Goal: Task Accomplishment & Management: Manage account settings

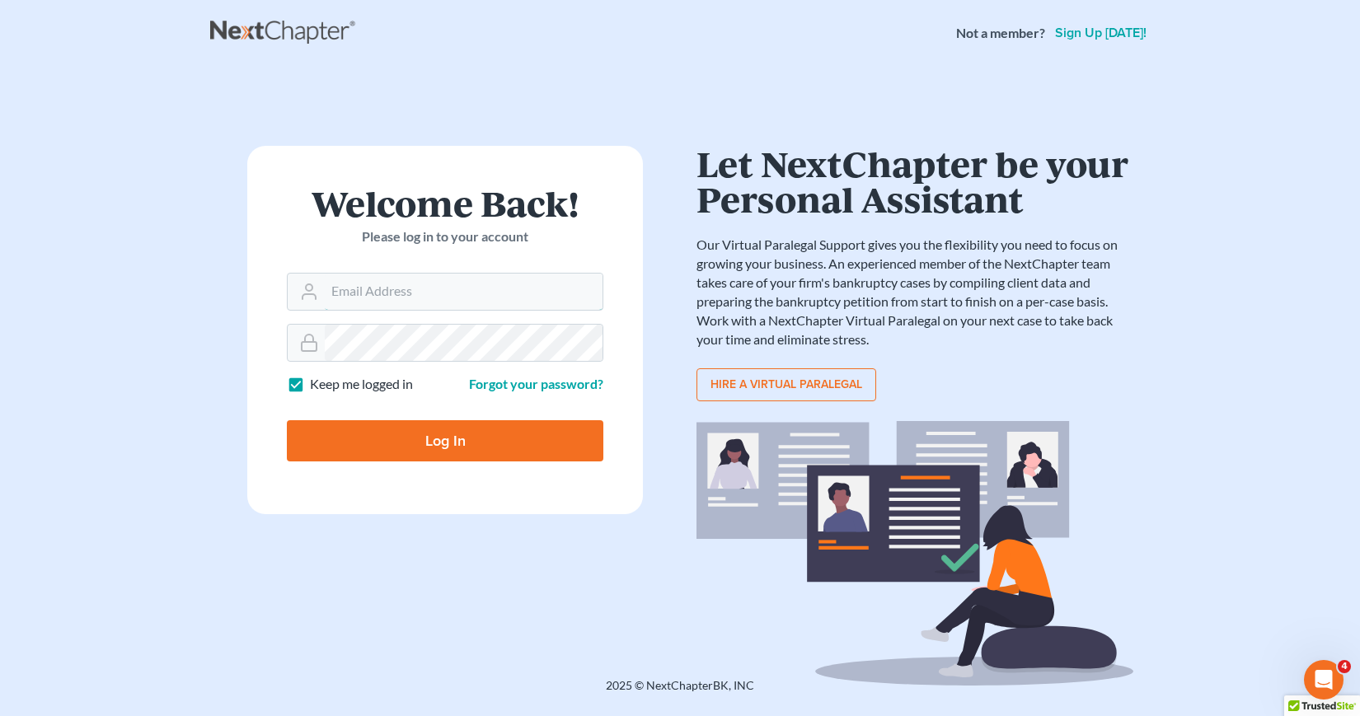
type input "[EMAIL_ADDRESS][DOMAIN_NAME]"
click at [447, 437] on input "Log In" at bounding box center [445, 440] width 316 height 41
type input "Thinking..."
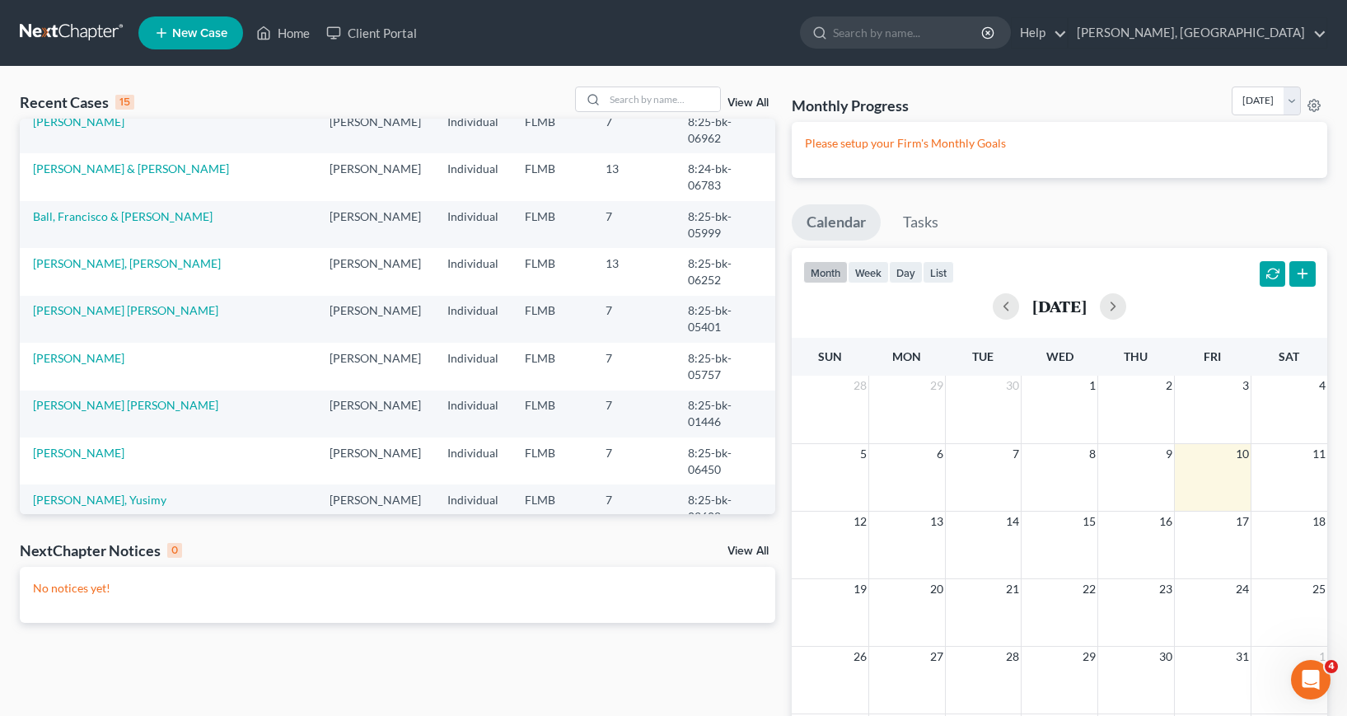
scroll to position [247, 0]
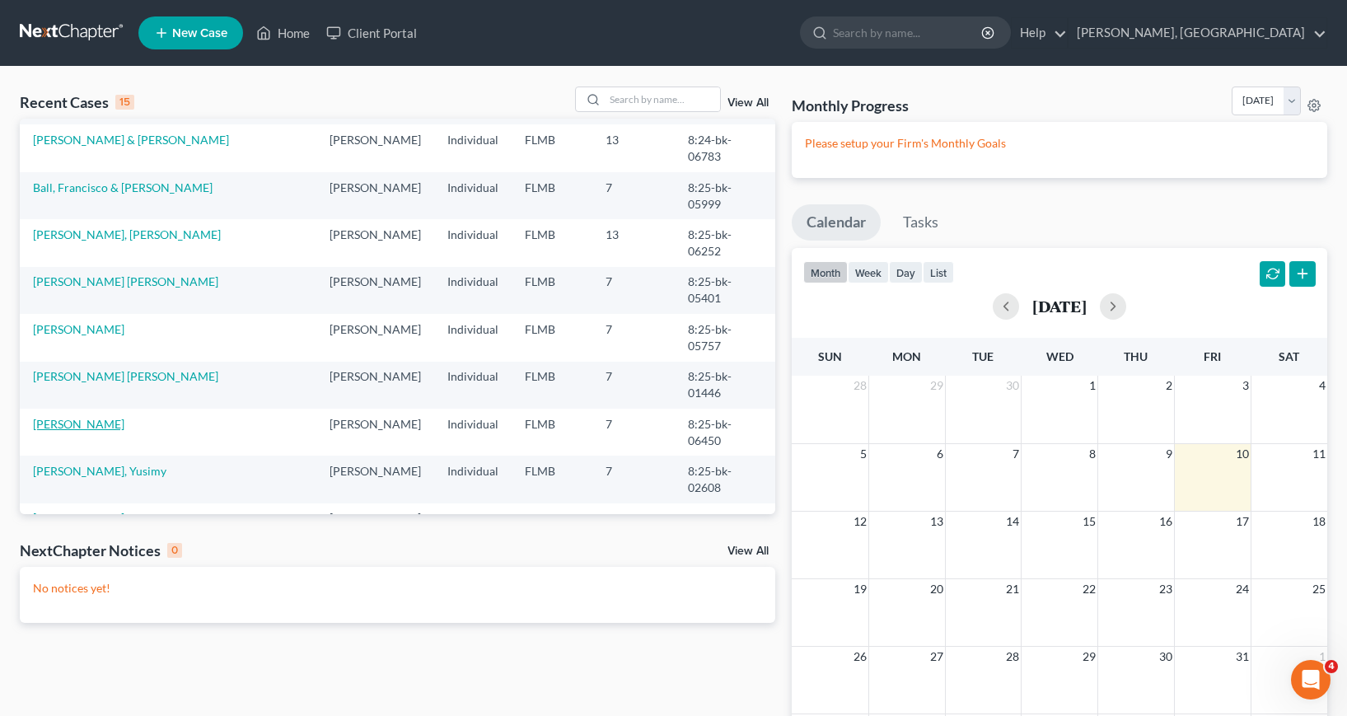
click at [69, 431] on link "[PERSON_NAME]" at bounding box center [78, 424] width 91 height 14
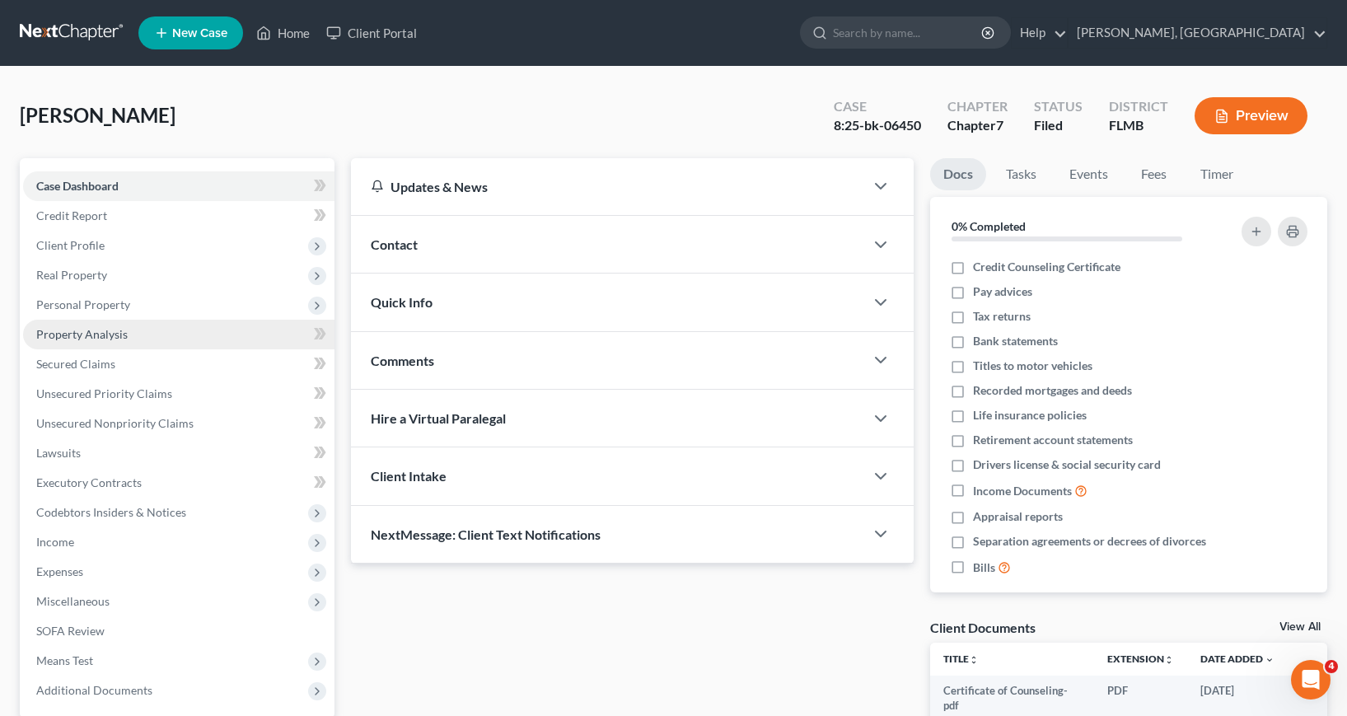
click at [73, 335] on span "Property Analysis" at bounding box center [81, 334] width 91 height 14
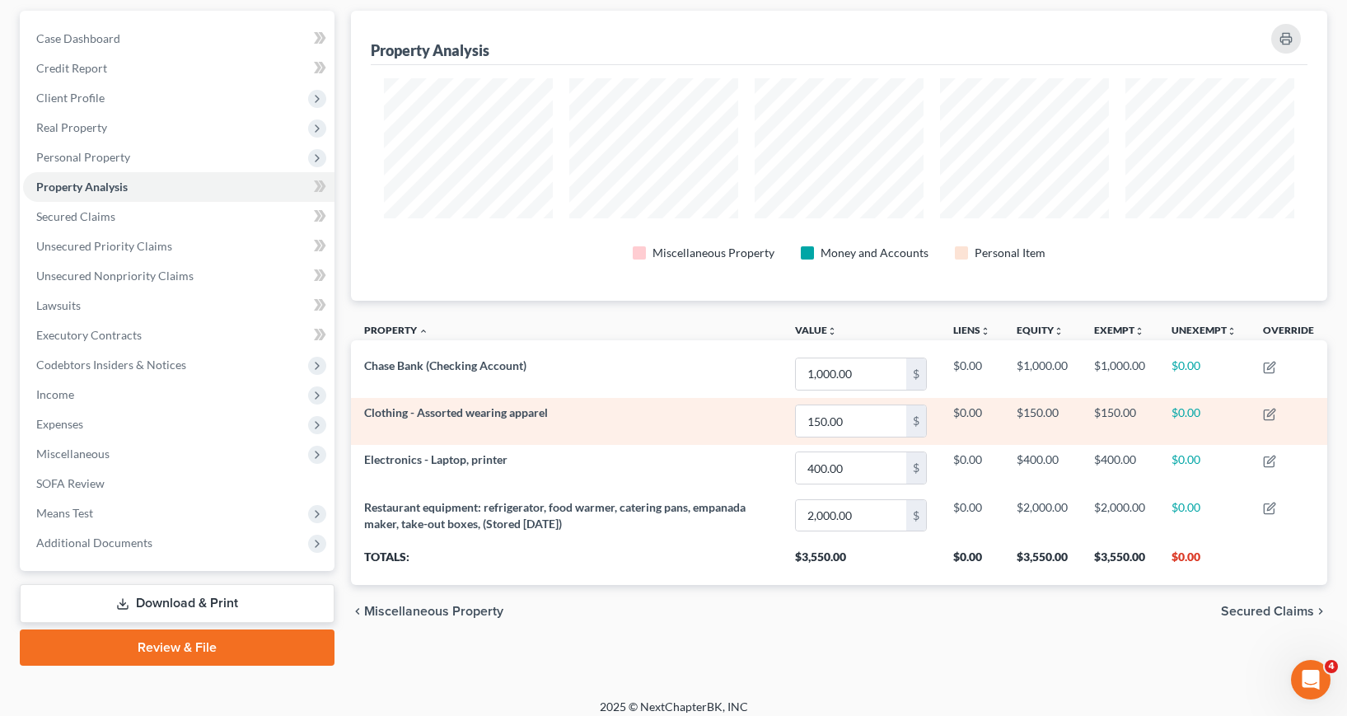
scroll to position [160, 0]
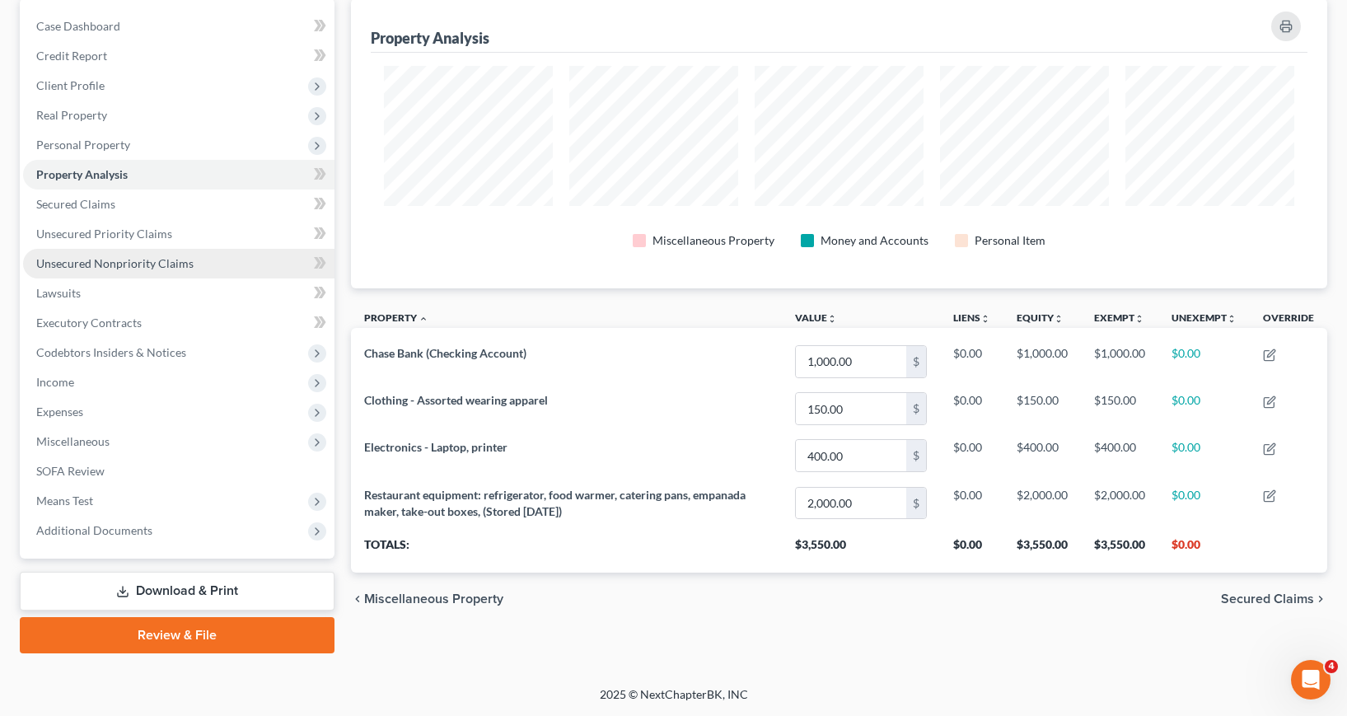
click at [138, 260] on span "Unsecured Nonpriority Claims" at bounding box center [114, 263] width 157 height 14
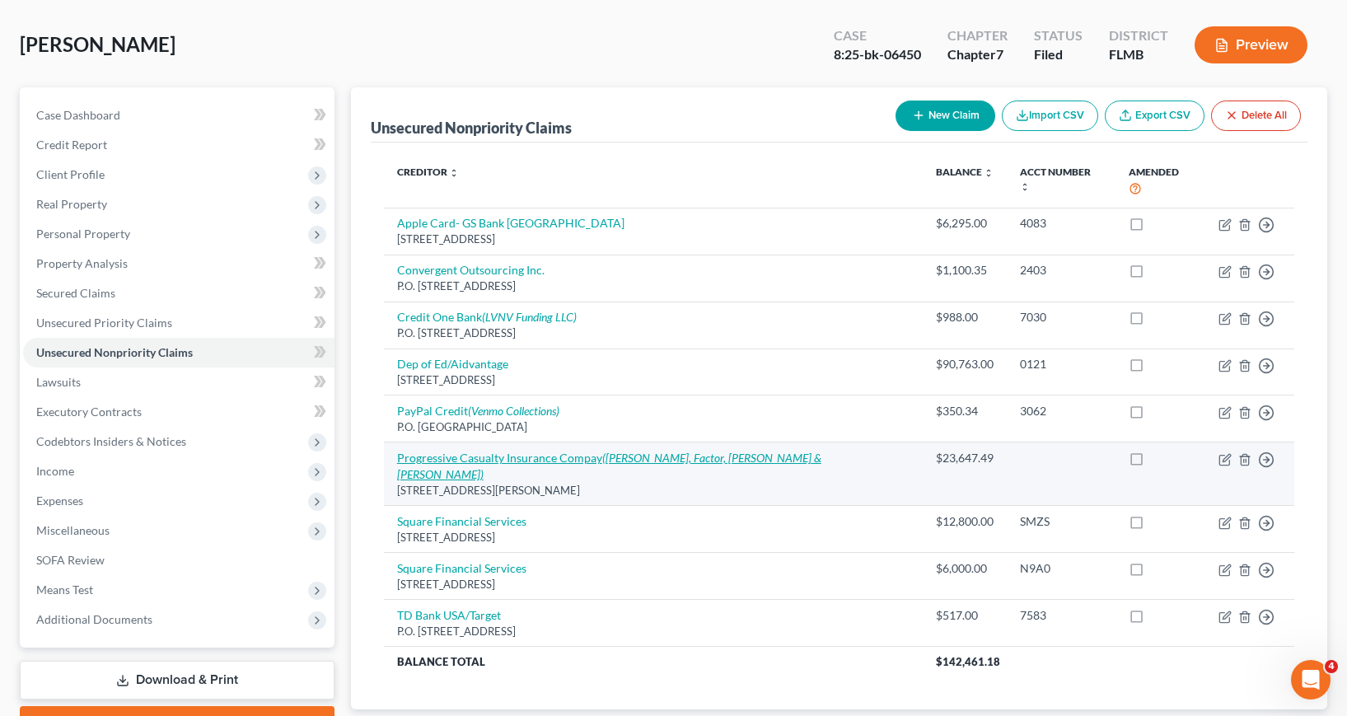
scroll to position [160, 0]
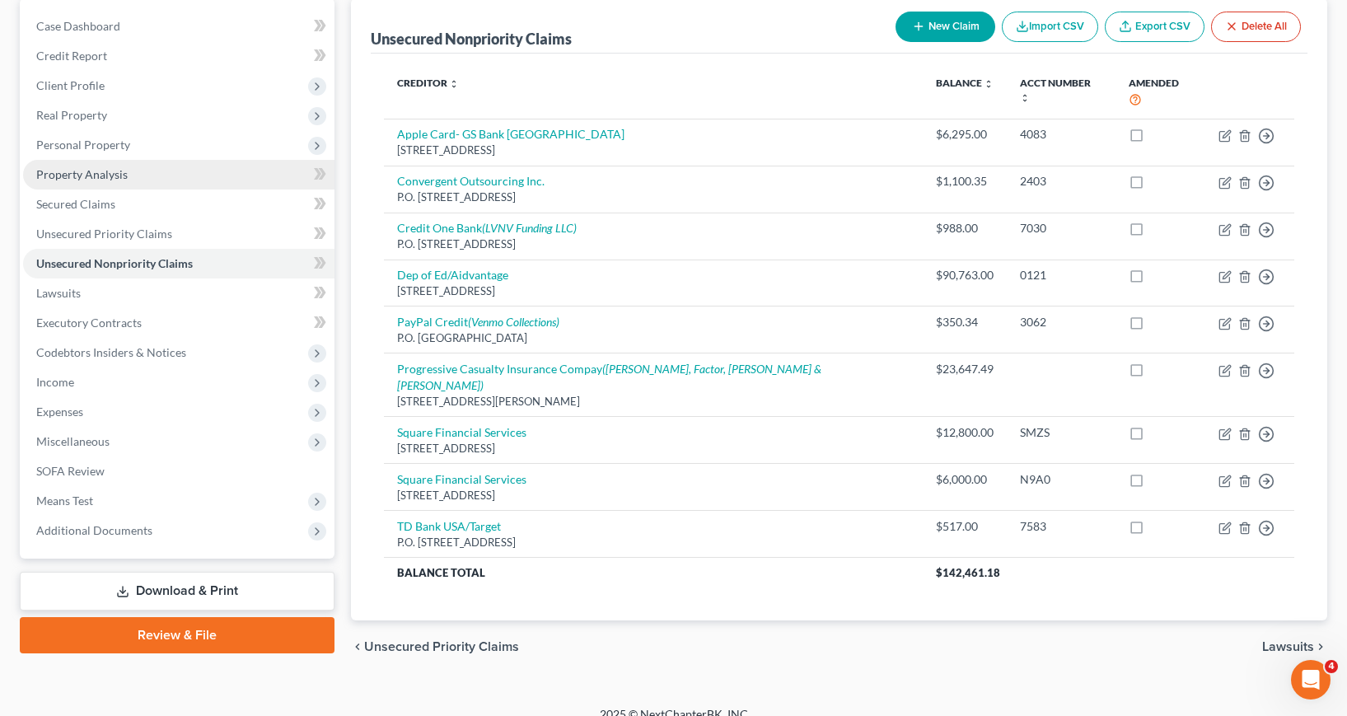
click at [68, 179] on span "Property Analysis" at bounding box center [81, 174] width 91 height 14
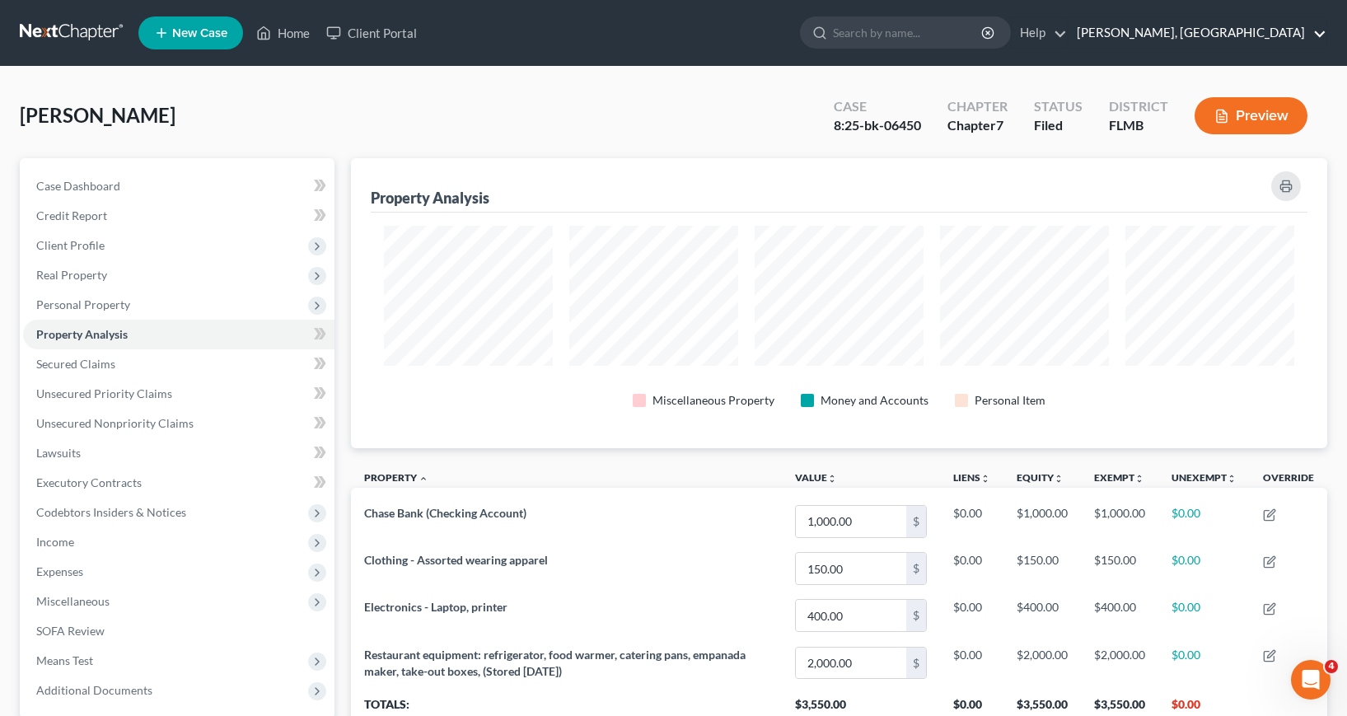
click at [1319, 32] on link "[PERSON_NAME], [GEOGRAPHIC_DATA]" at bounding box center [1198, 33] width 258 height 30
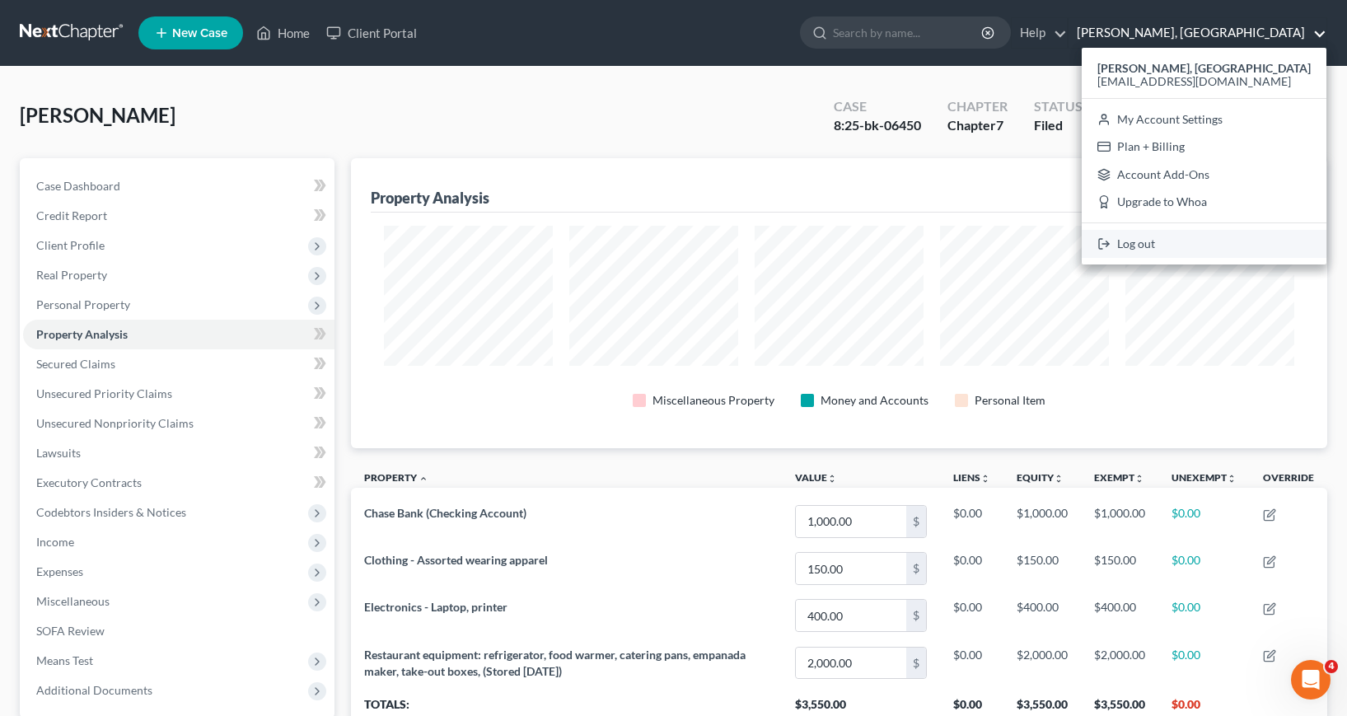
click at [1180, 246] on link "Log out" at bounding box center [1204, 244] width 245 height 28
